Goal: Information Seeking & Learning: Learn about a topic

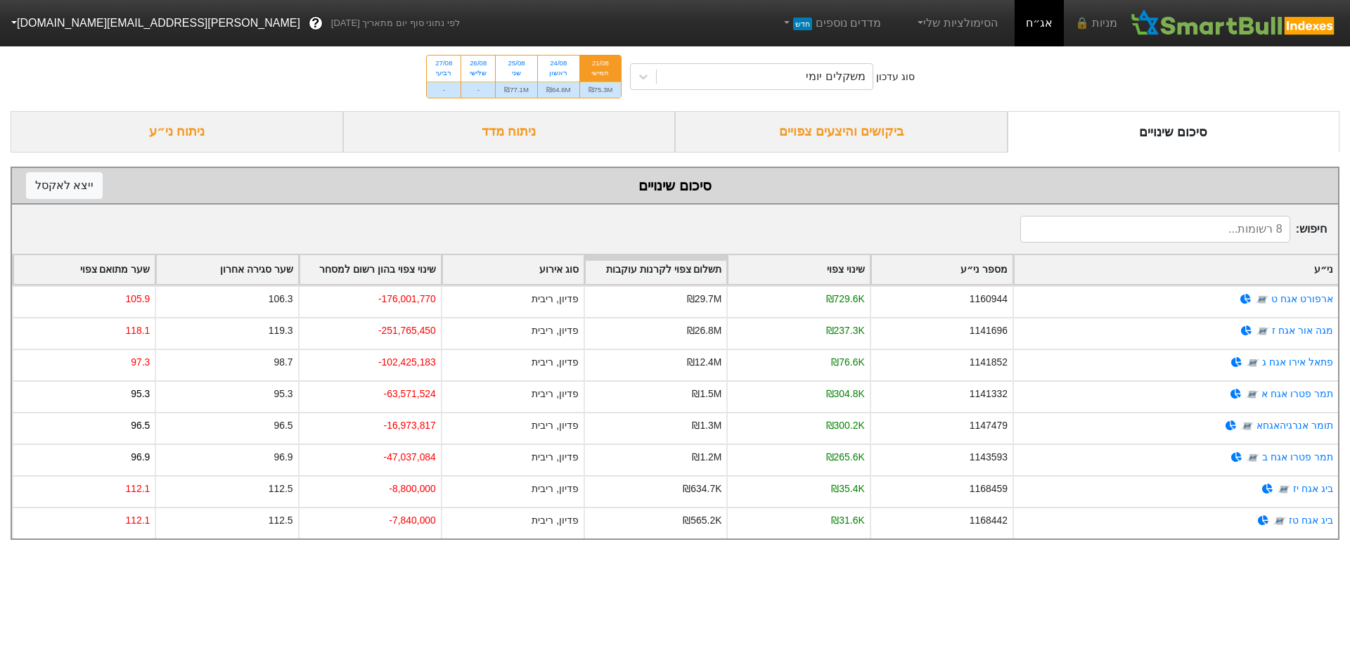
click at [804, 128] on div "ביקושים והיצעים צפויים" at bounding box center [841, 131] width 333 height 41
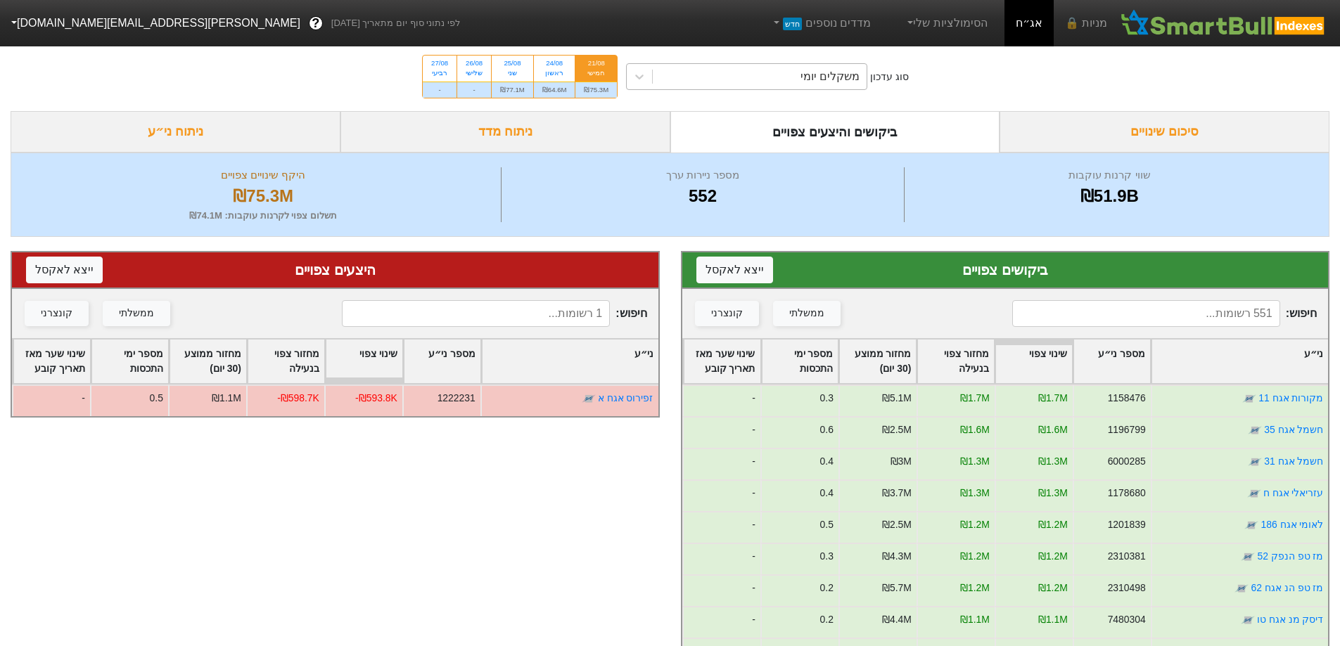
click at [828, 76] on div "משקלים יומי" at bounding box center [829, 76] width 59 height 17
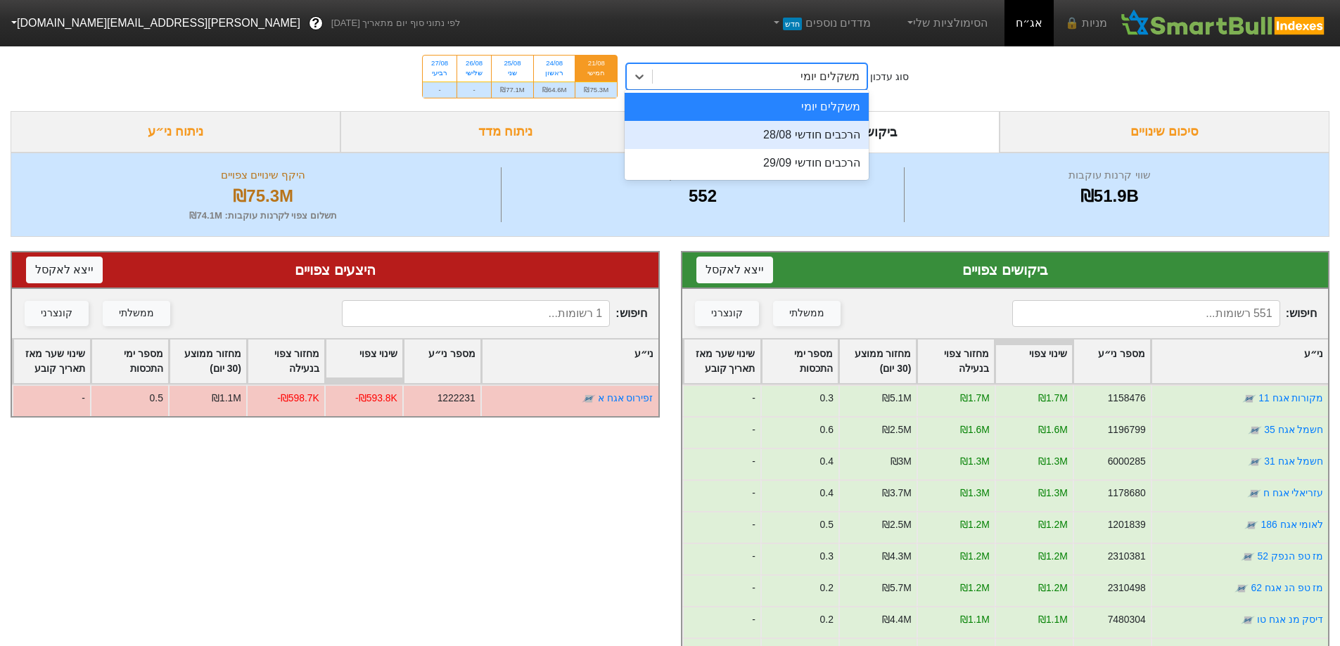
click at [833, 138] on div "הרכבים חודשי 28/08" at bounding box center [747, 135] width 244 height 28
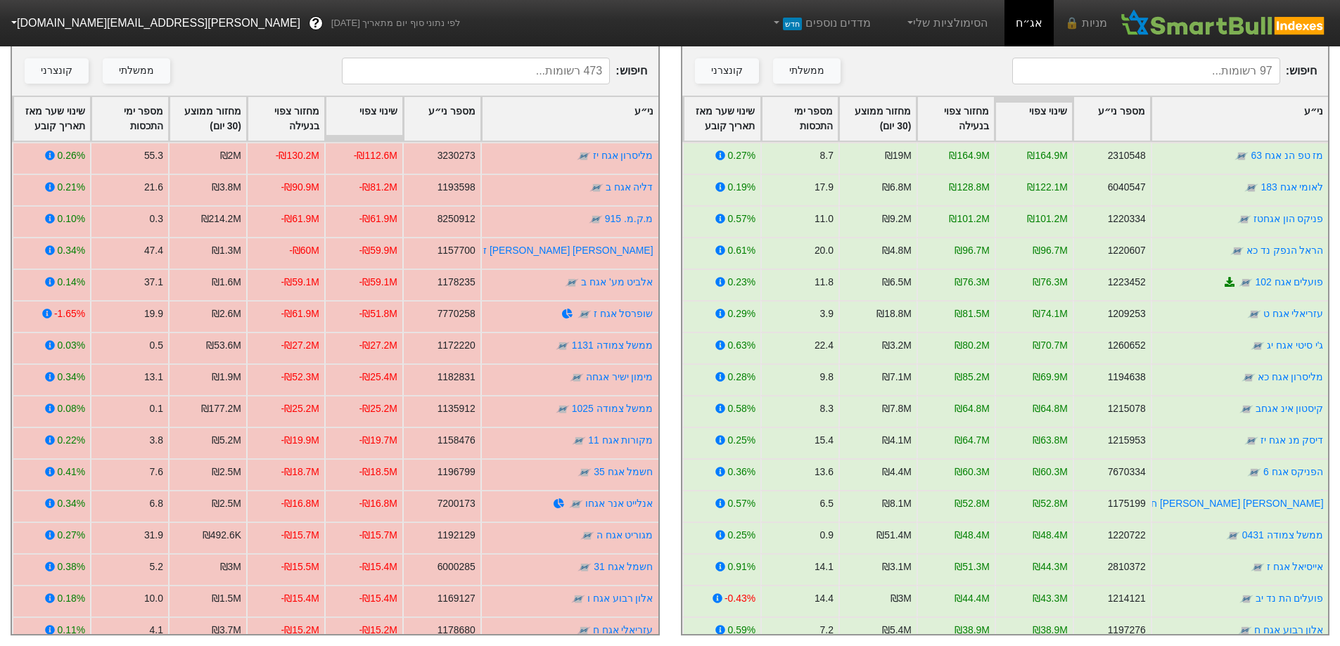
scroll to position [257, 0]
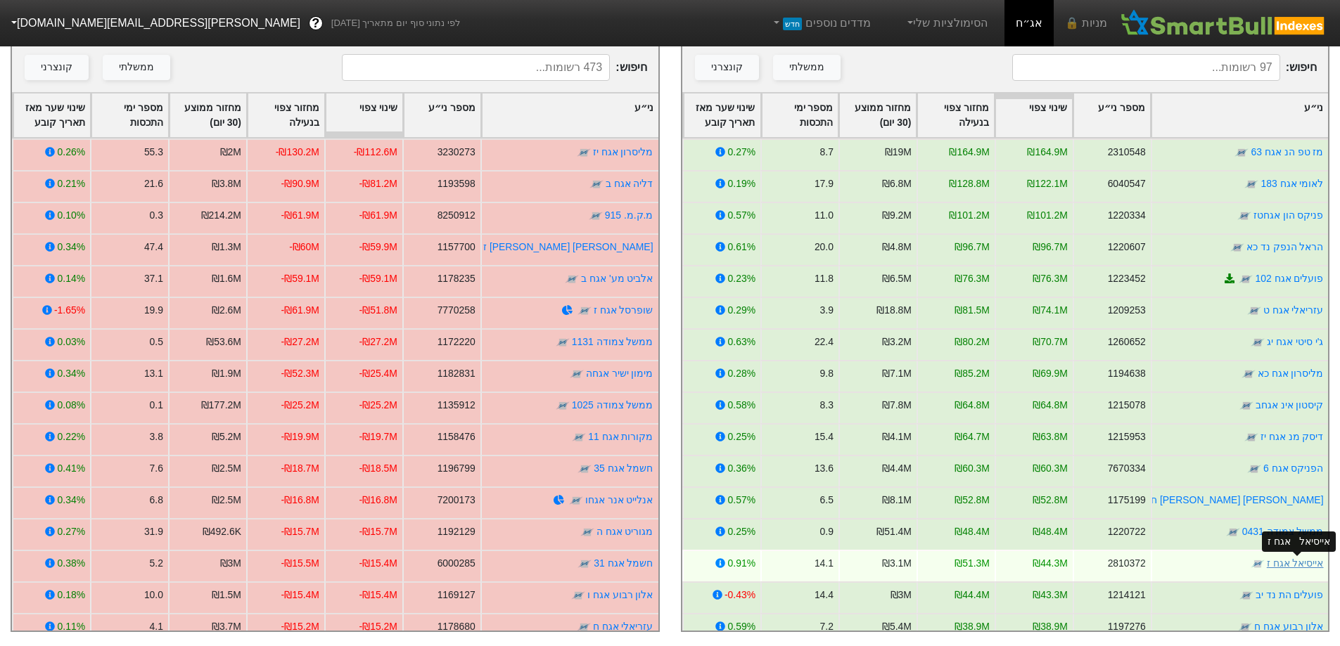
click at [1282, 558] on link "אייסיאל אגח ז" at bounding box center [1294, 563] width 57 height 11
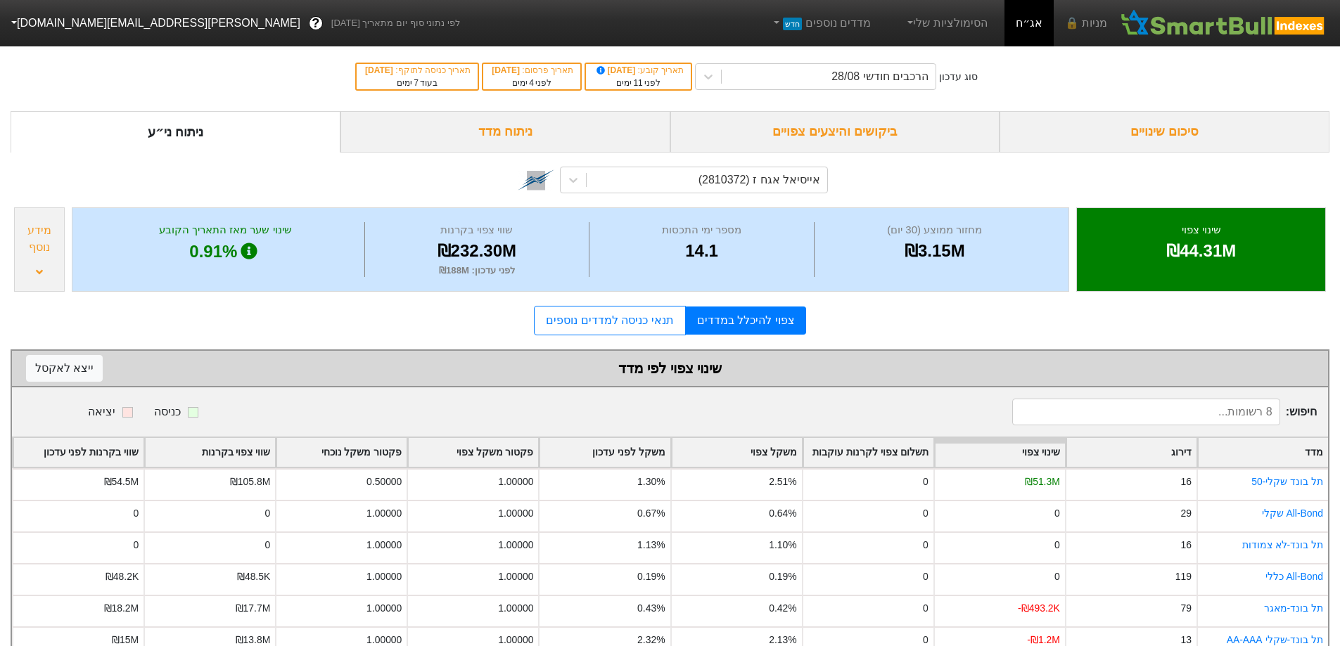
click at [877, 139] on div "ביקושים והיצעים צפויים" at bounding box center [835, 131] width 330 height 41
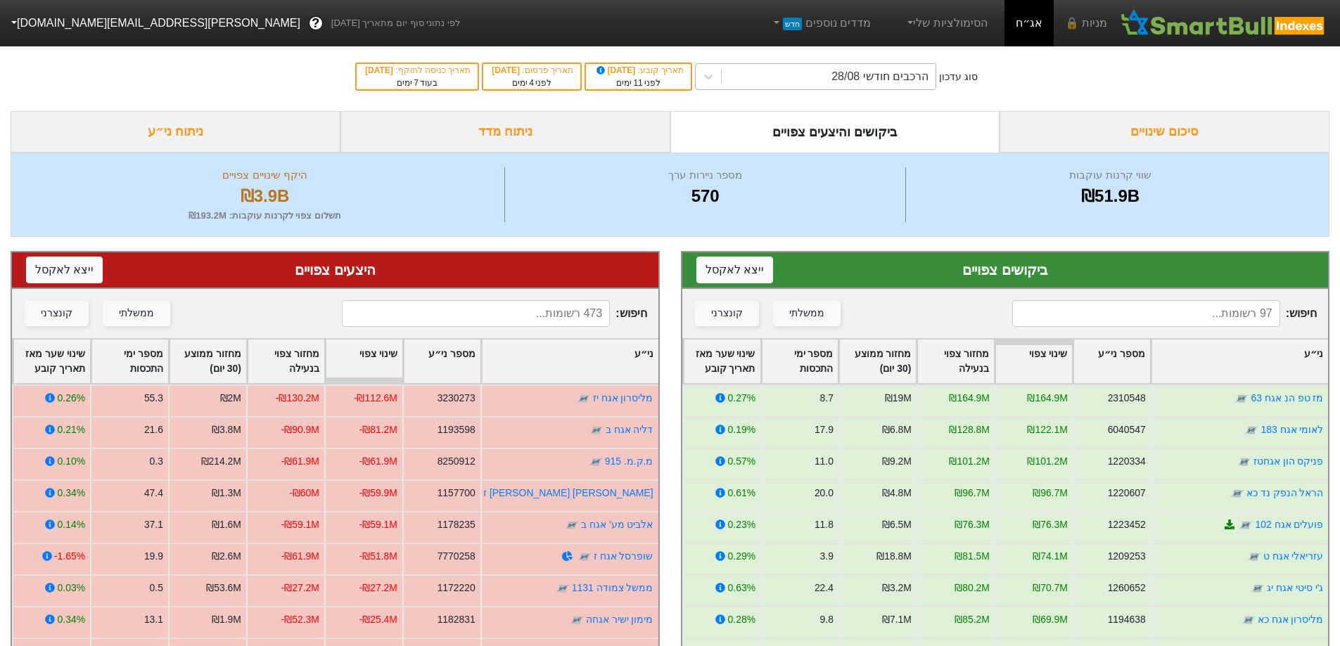
click at [914, 74] on div "הרכבים חודשי 28/08" at bounding box center [879, 76] width 97 height 17
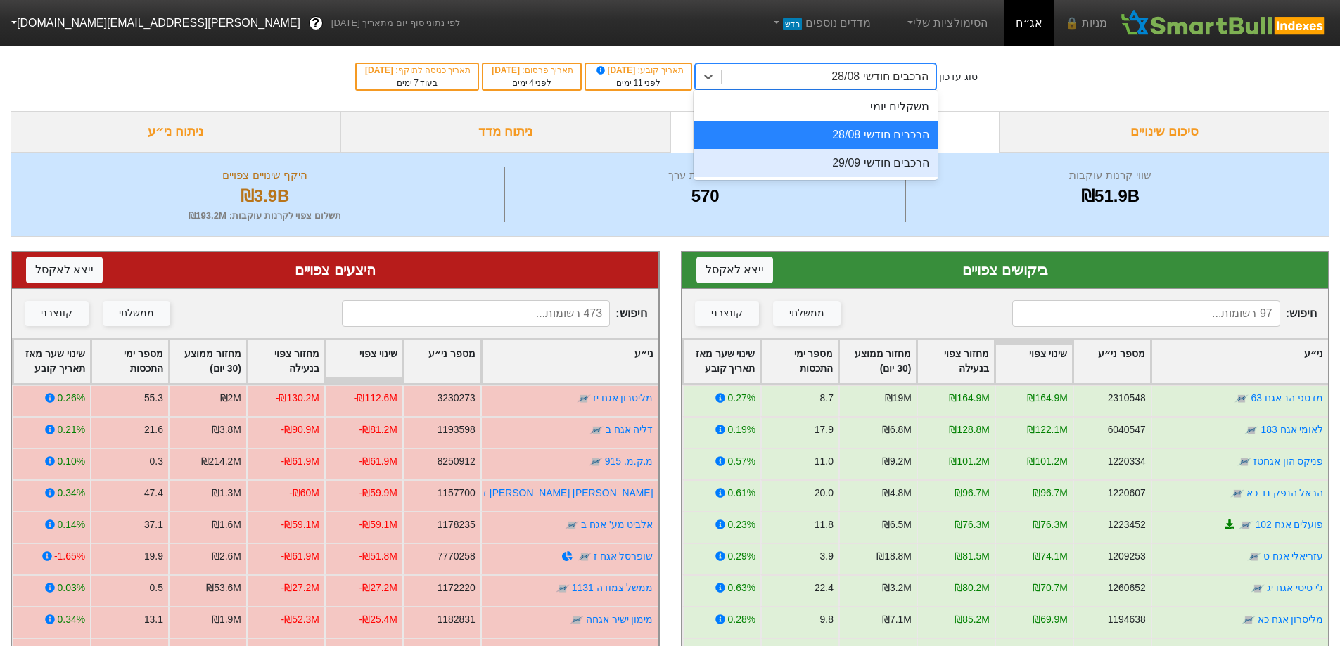
click at [930, 167] on div "הרכבים חודשי 29/09" at bounding box center [815, 163] width 244 height 28
